Goal: Check status

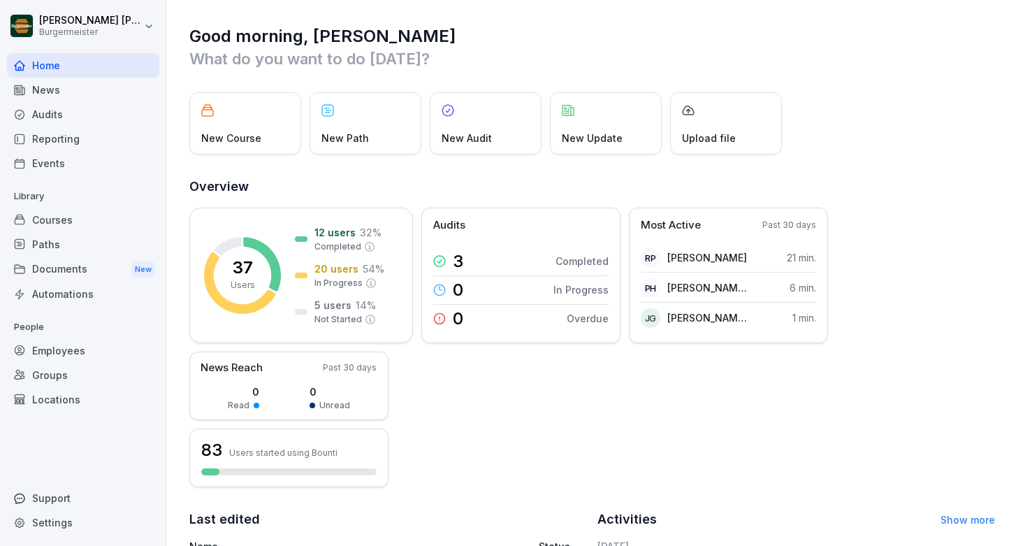
click at [111, 113] on div "Audits" at bounding box center [83, 114] width 152 height 24
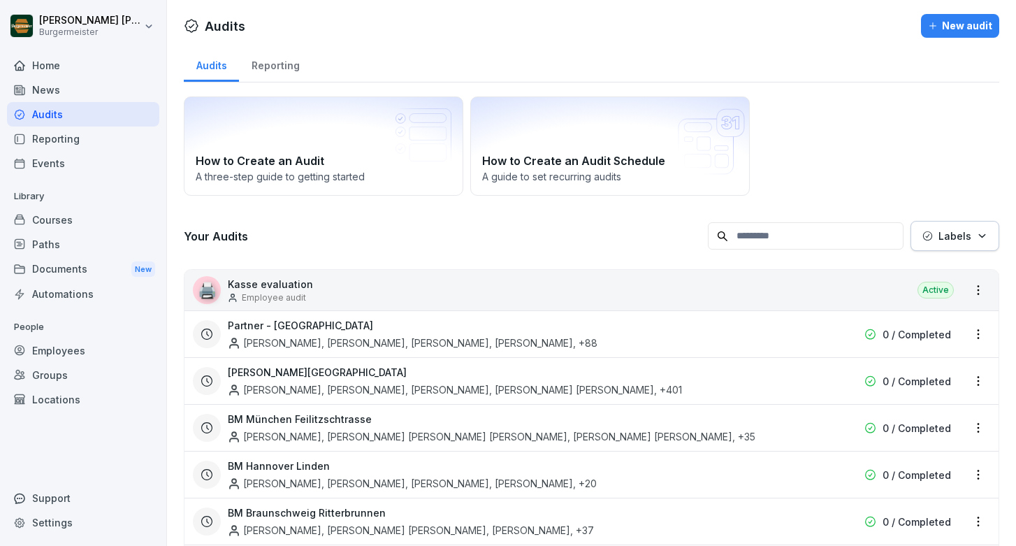
click at [321, 231] on h3 "Your Audits" at bounding box center [442, 236] width 517 height 15
click at [962, 158] on div "How to Create an Audit A three-step guide to getting started How to Create an A…" at bounding box center [592, 145] width 816 height 99
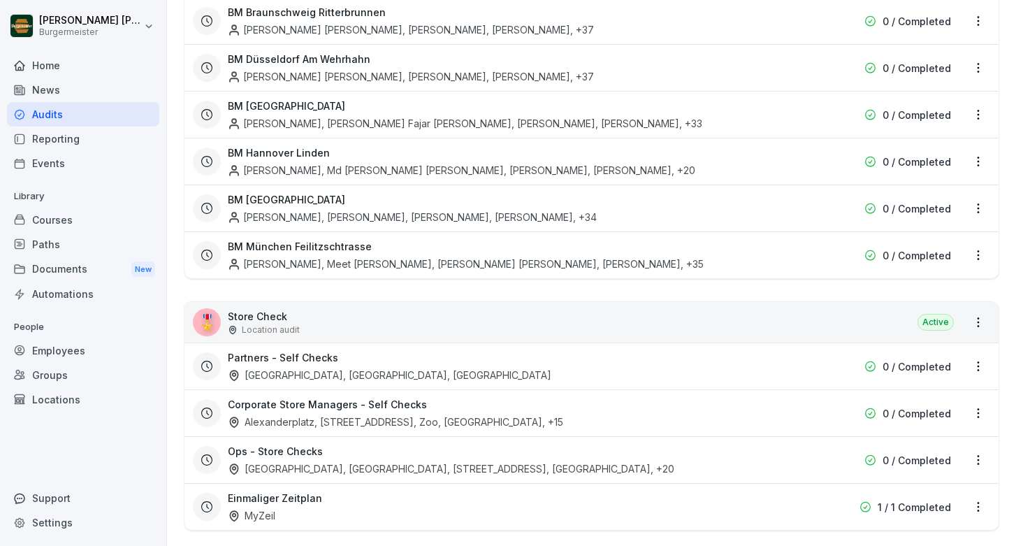
scroll to position [2669, 0]
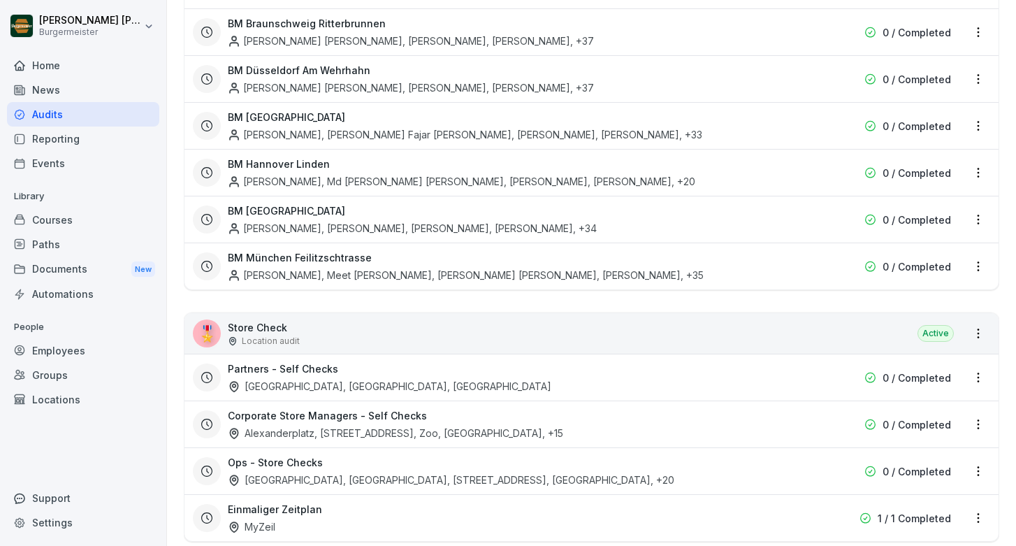
click at [429, 313] on div "🎖️ Store Check Location audit Active" at bounding box center [592, 333] width 814 height 41
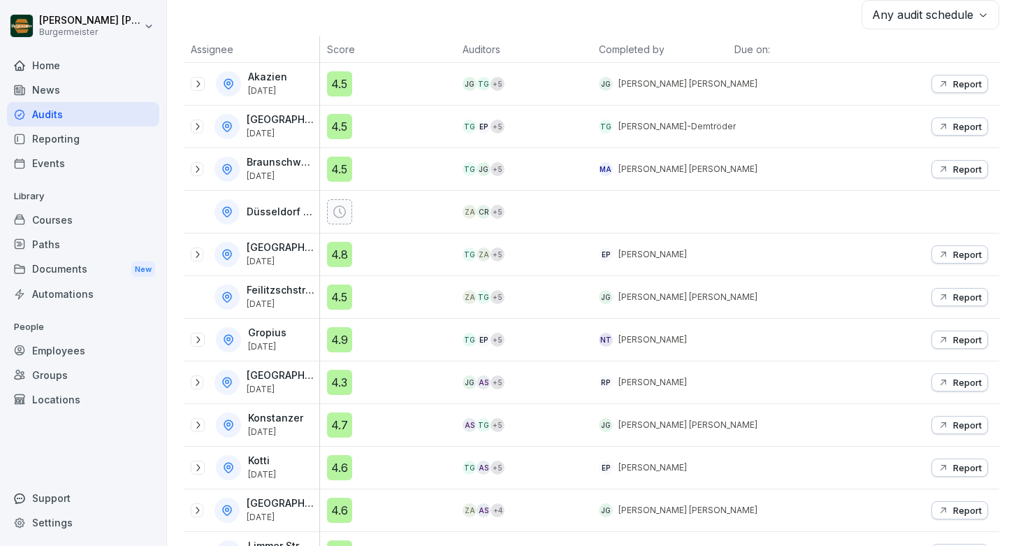
click at [743, 29] on div "Any audit schedule" at bounding box center [592, 14] width 816 height 29
click at [1006, 202] on div "**********" at bounding box center [591, 38] width 849 height 546
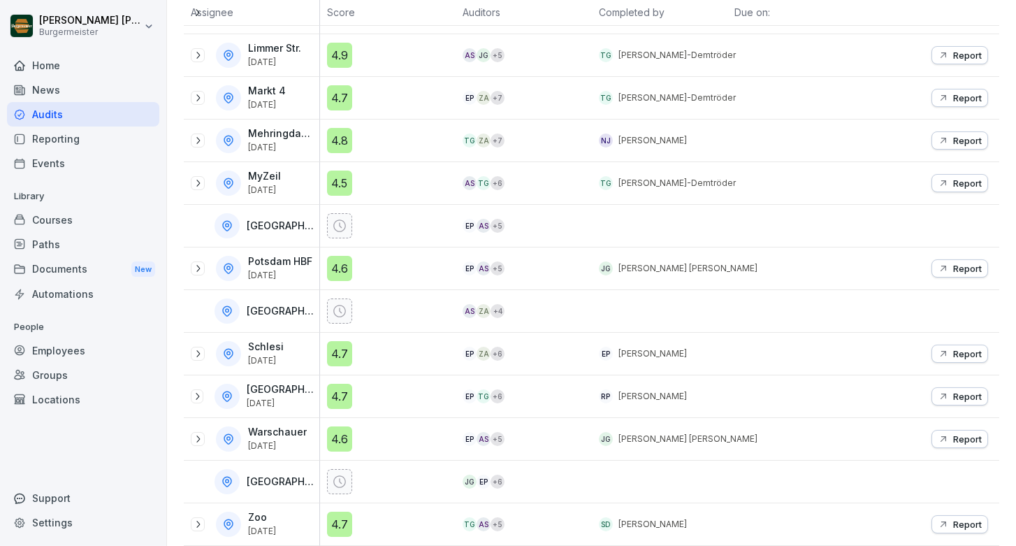
scroll to position [732, 0]
drag, startPoint x: 263, startPoint y: 523, endPoint x: 294, endPoint y: 526, distance: 30.8
click at [279, 526] on div "Zoo [DATE]" at bounding box center [263, 524] width 31 height 24
click at [199, 527] on icon at bounding box center [197, 524] width 11 height 11
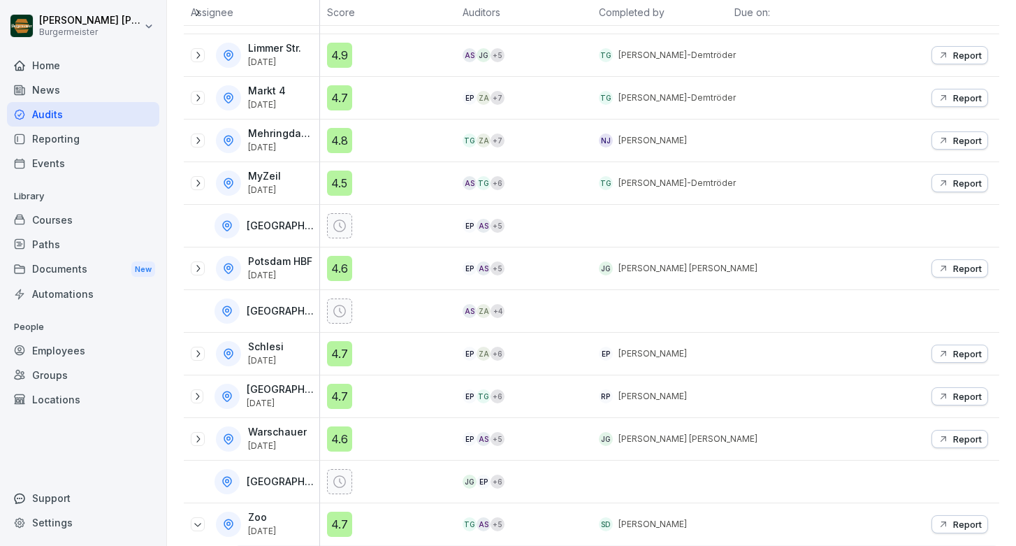
click at [1008, 364] on div "**********" at bounding box center [591, 273] width 849 height 546
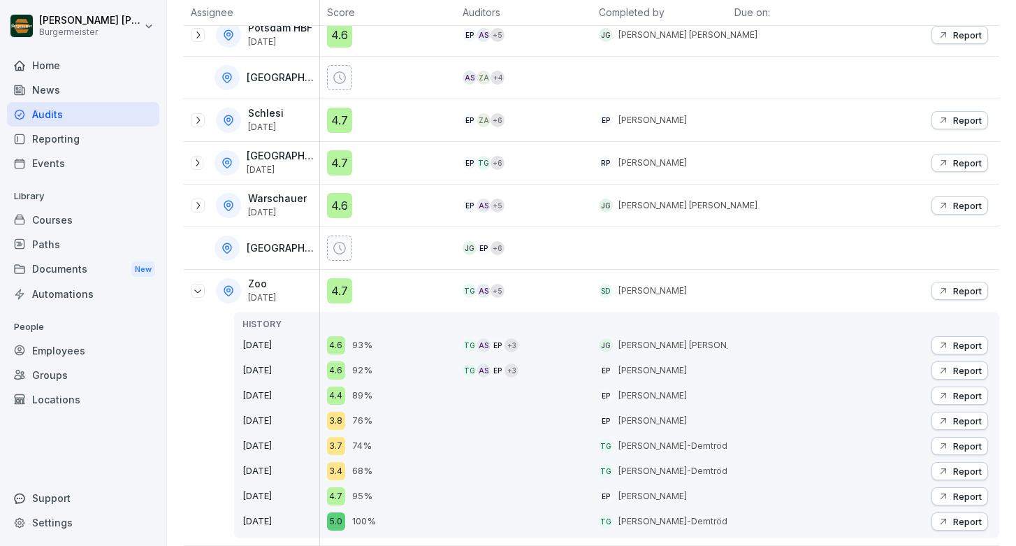
scroll to position [966, 0]
click at [963, 291] on p "Report" at bounding box center [967, 290] width 29 height 11
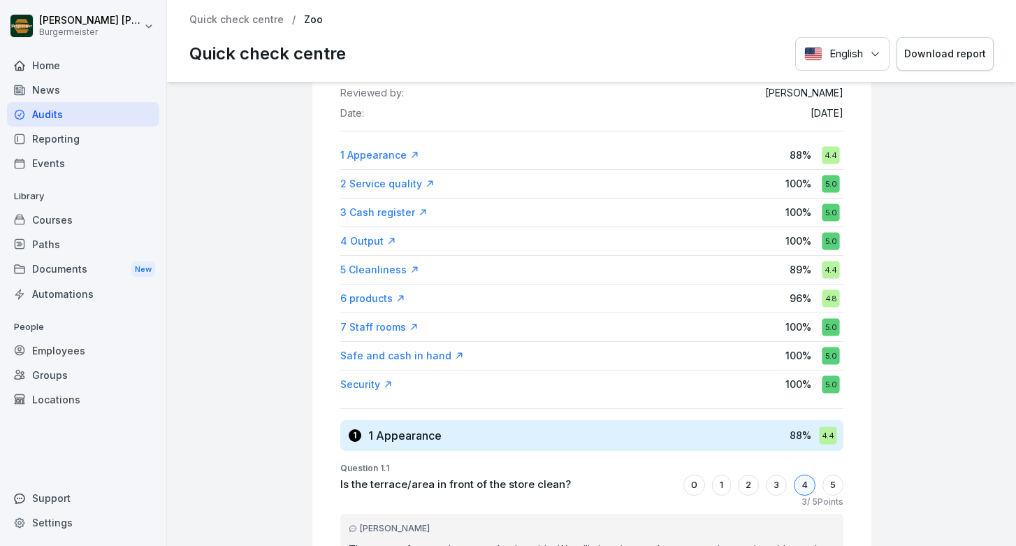
scroll to position [126, 0]
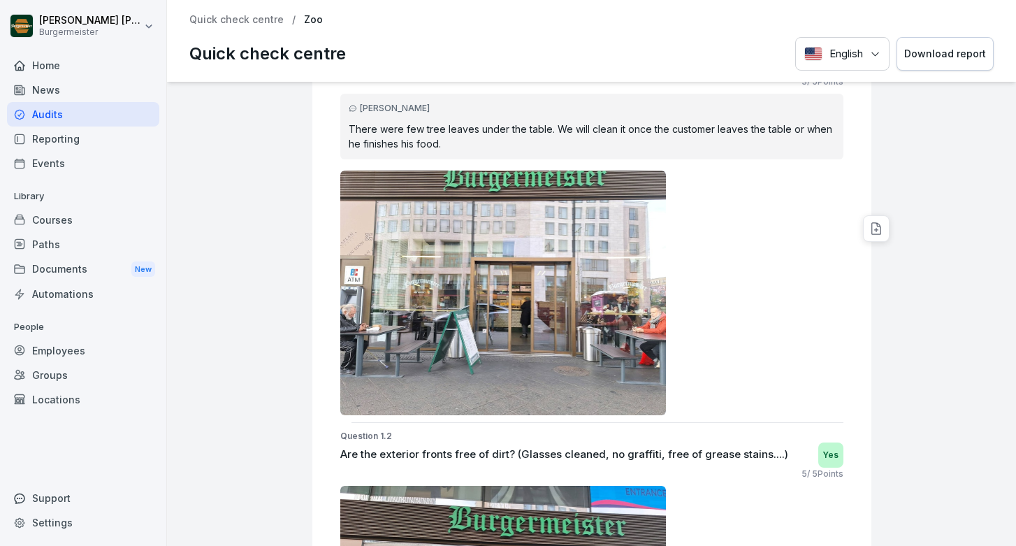
scroll to position [558, 0]
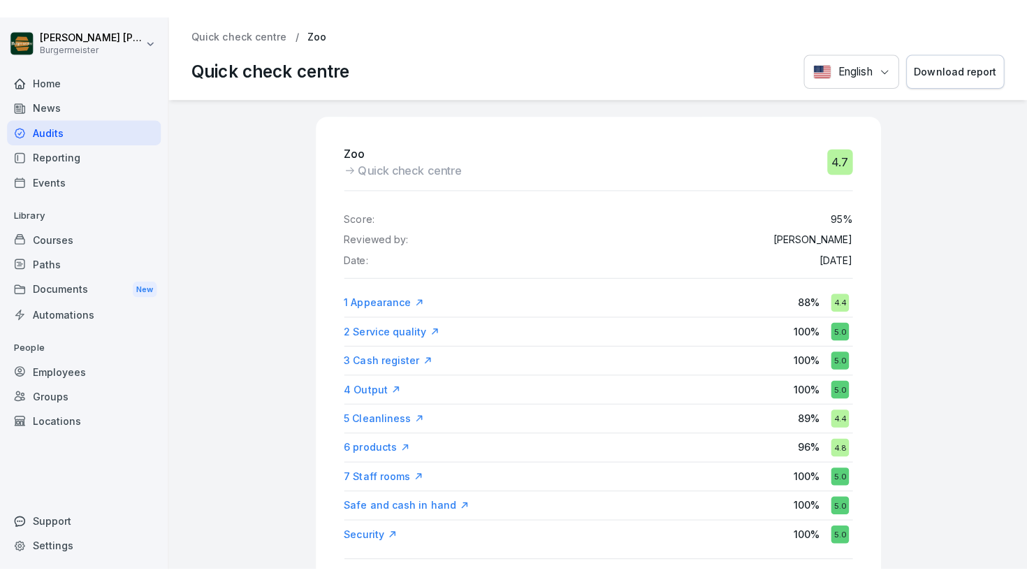
scroll to position [0, 0]
